Goal: Find specific page/section: Find specific page/section

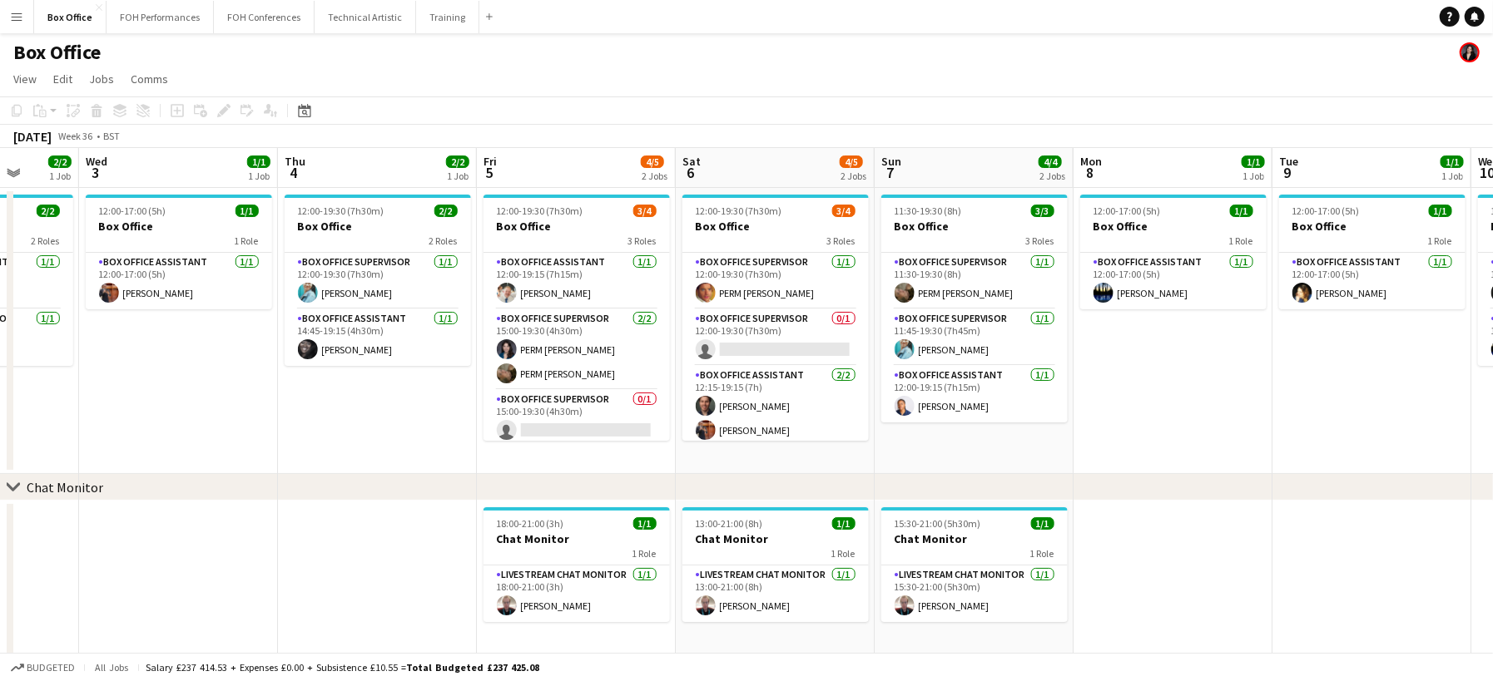
scroll to position [0, 646]
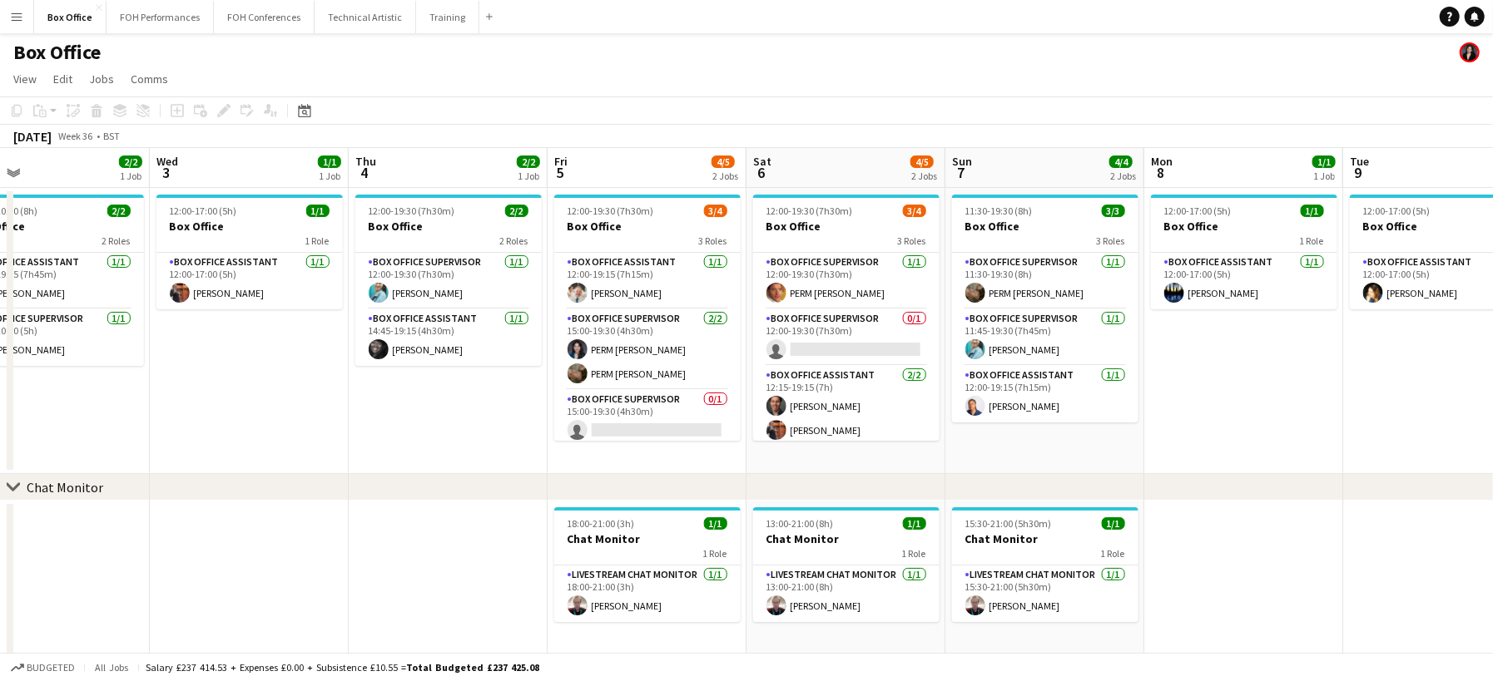
drag, startPoint x: 846, startPoint y: 398, endPoint x: 399, endPoint y: 326, distance: 452.5
click at [399, 326] on app-calendar-viewport "Sat 30 Sun 31 Mon 1 1/1 1 Job Tue 2 2/2 1 Job Wed 3 1/1 1 Job Thu 4 2/2 1 Job F…" at bounding box center [746, 402] width 1493 height 509
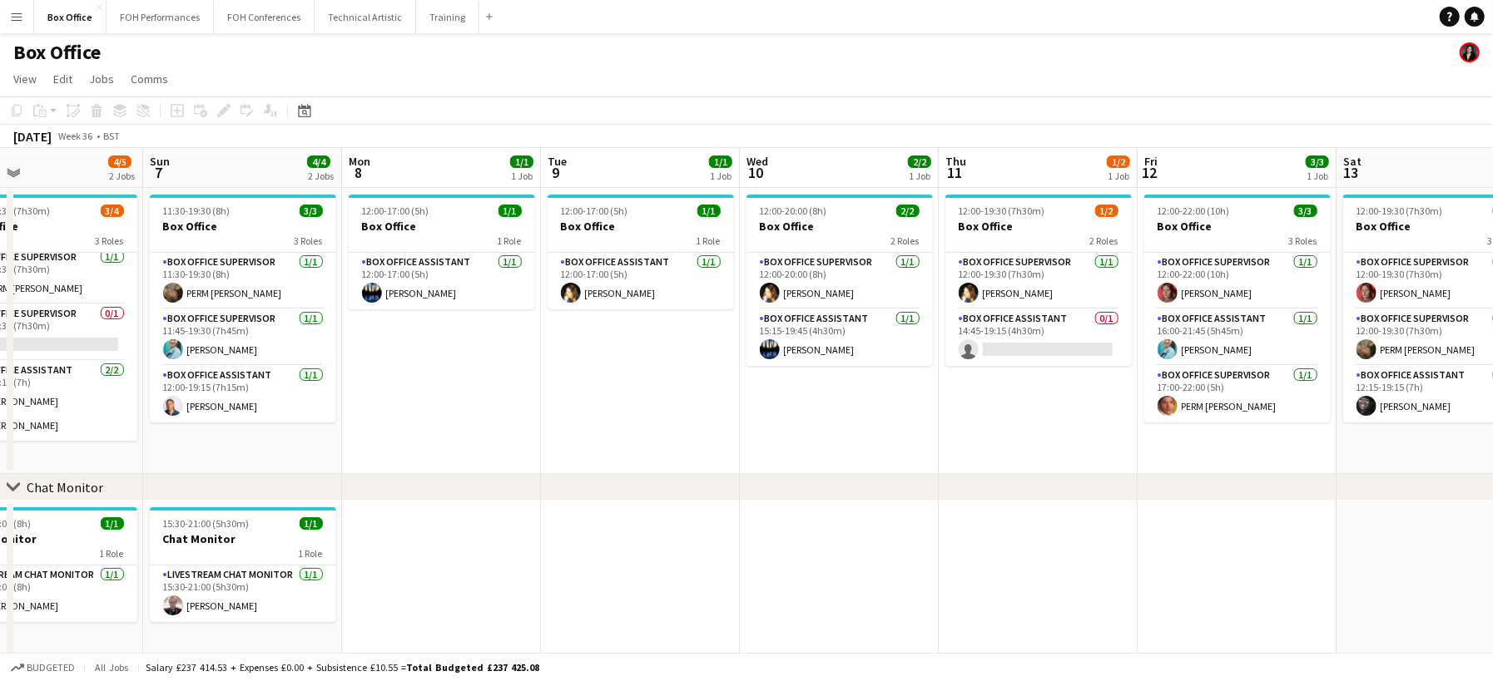
drag, startPoint x: 1292, startPoint y: 409, endPoint x: 535, endPoint y: 365, distance: 758.4
click at [535, 365] on app-calendar-viewport "Thu 4 2/2 1 Job Fri 5 4/5 2 Jobs Sat 6 4/5 2 Jobs Sun 7 4/4 2 Jobs Mon 8 1/1 1 …" at bounding box center [746, 402] width 1493 height 509
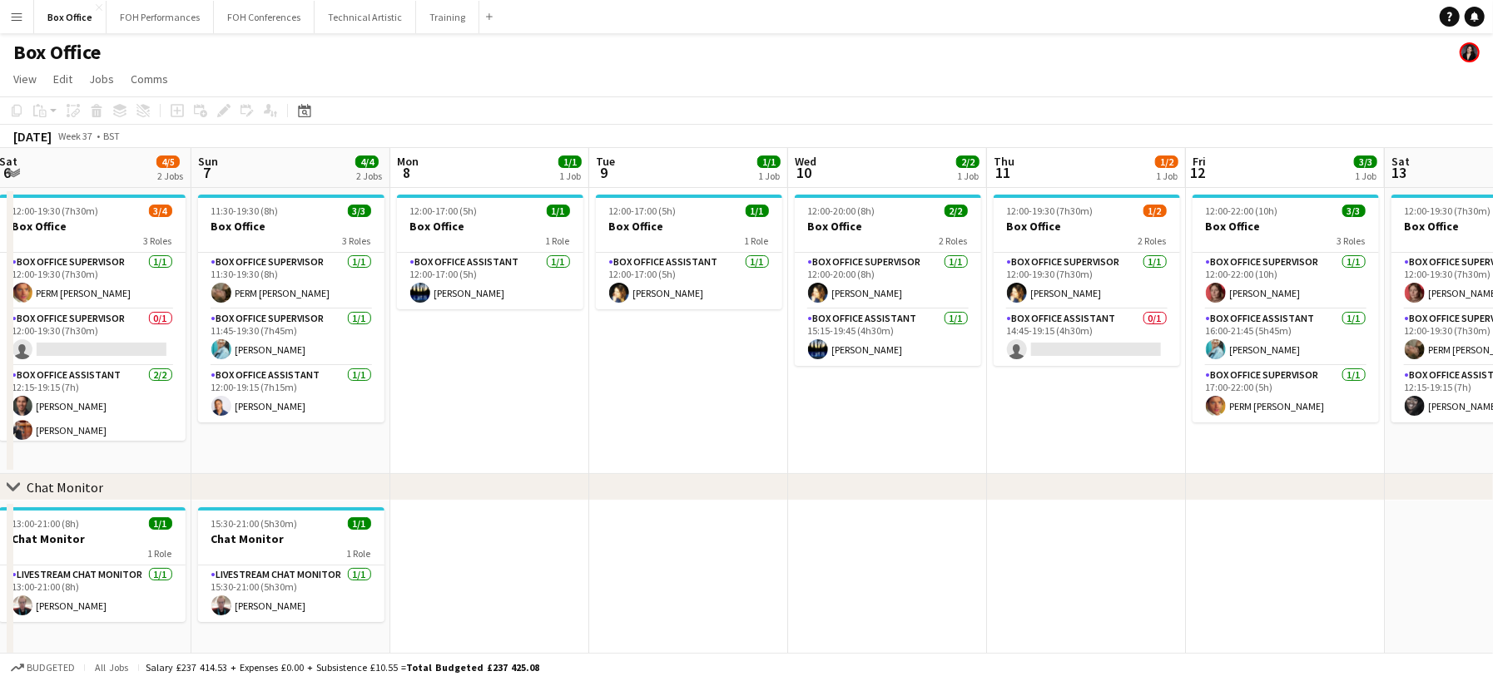
scroll to position [0, 432]
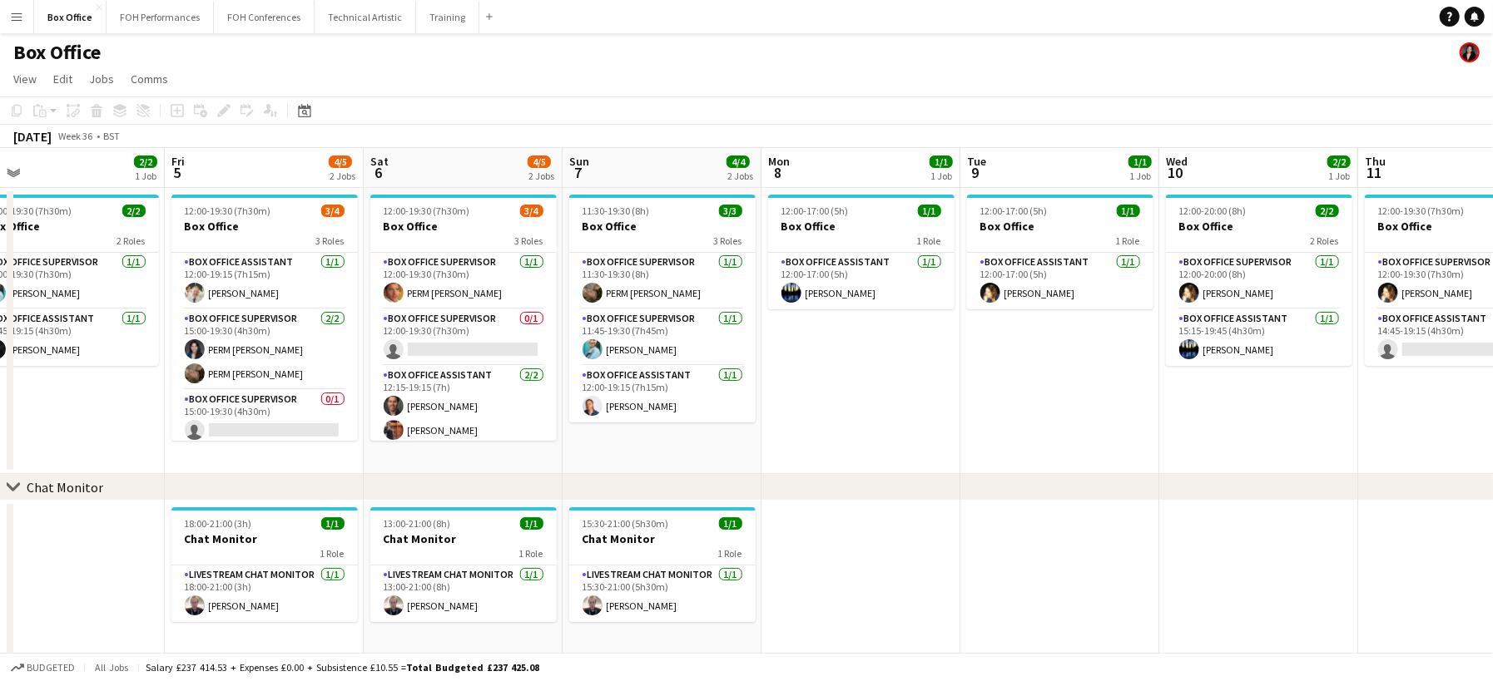
drag, startPoint x: 1046, startPoint y: 414, endPoint x: 1506, endPoint y: 496, distance: 467.3
click at [1493, 496] on html "Menu Boards Boards Boards All jobs Status Workforce Workforce My Workforce Recr…" at bounding box center [746, 343] width 1493 height 686
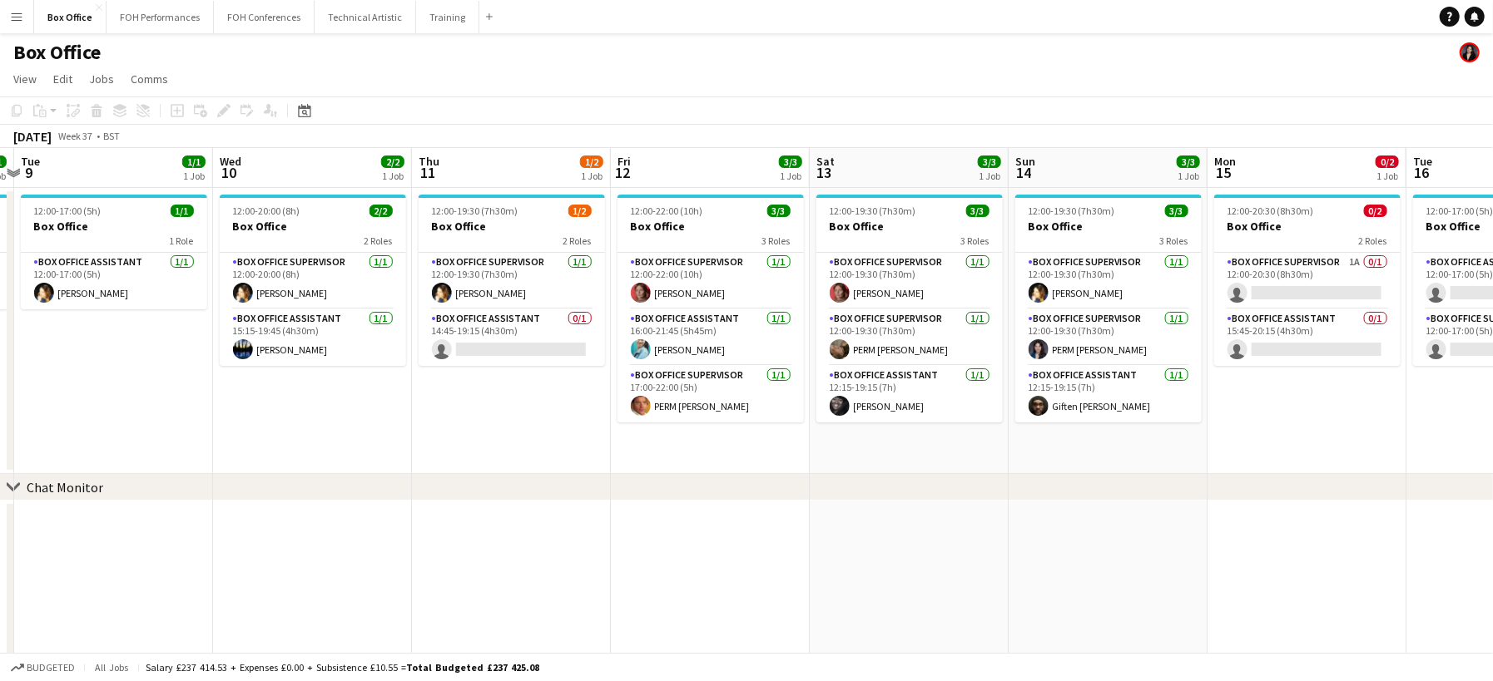
scroll to position [0, 558]
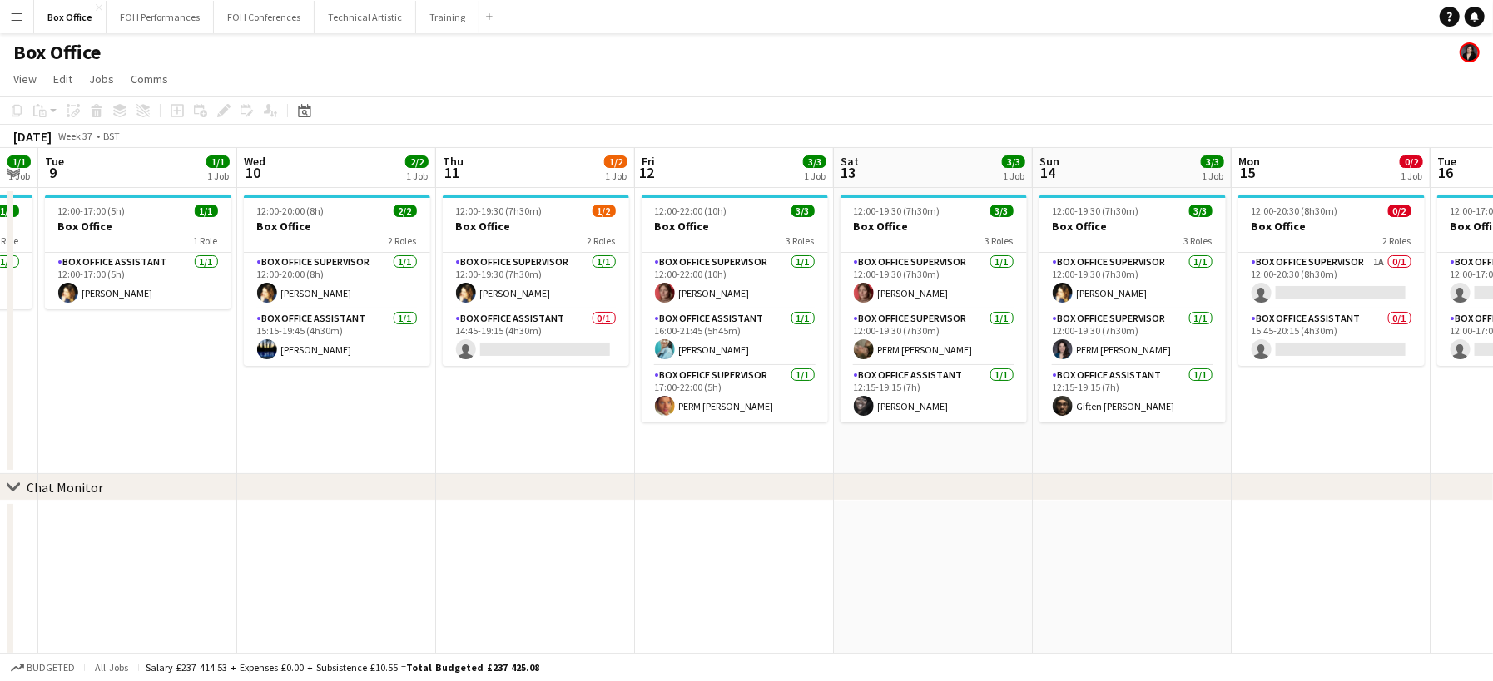
drag, startPoint x: 1311, startPoint y: 468, endPoint x: 0, endPoint y: 397, distance: 1313.3
click at [0, 397] on app-calendar-viewport "Sat 6 4/5 2 Jobs Sun 7 4/4 2 Jobs Mon 8 1/1 1 Job Tue 9 1/1 1 Job Wed 10 2/2 1 …" at bounding box center [746, 402] width 1493 height 509
